Goal: Navigation & Orientation: Find specific page/section

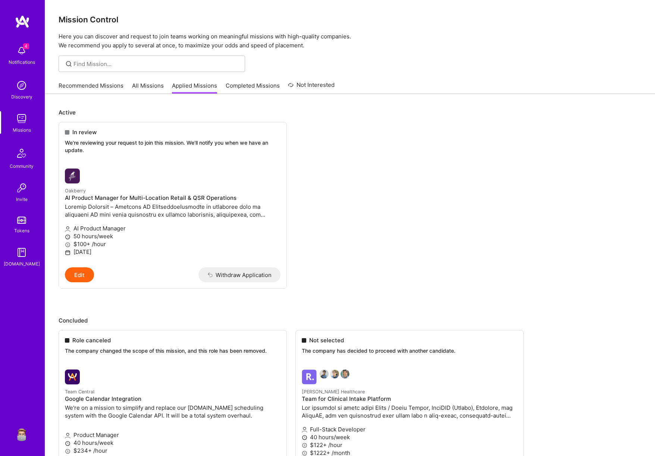
scroll to position [0, 0]
click at [26, 432] on img at bounding box center [21, 433] width 15 height 15
